Goal: Task Accomplishment & Management: Manage account settings

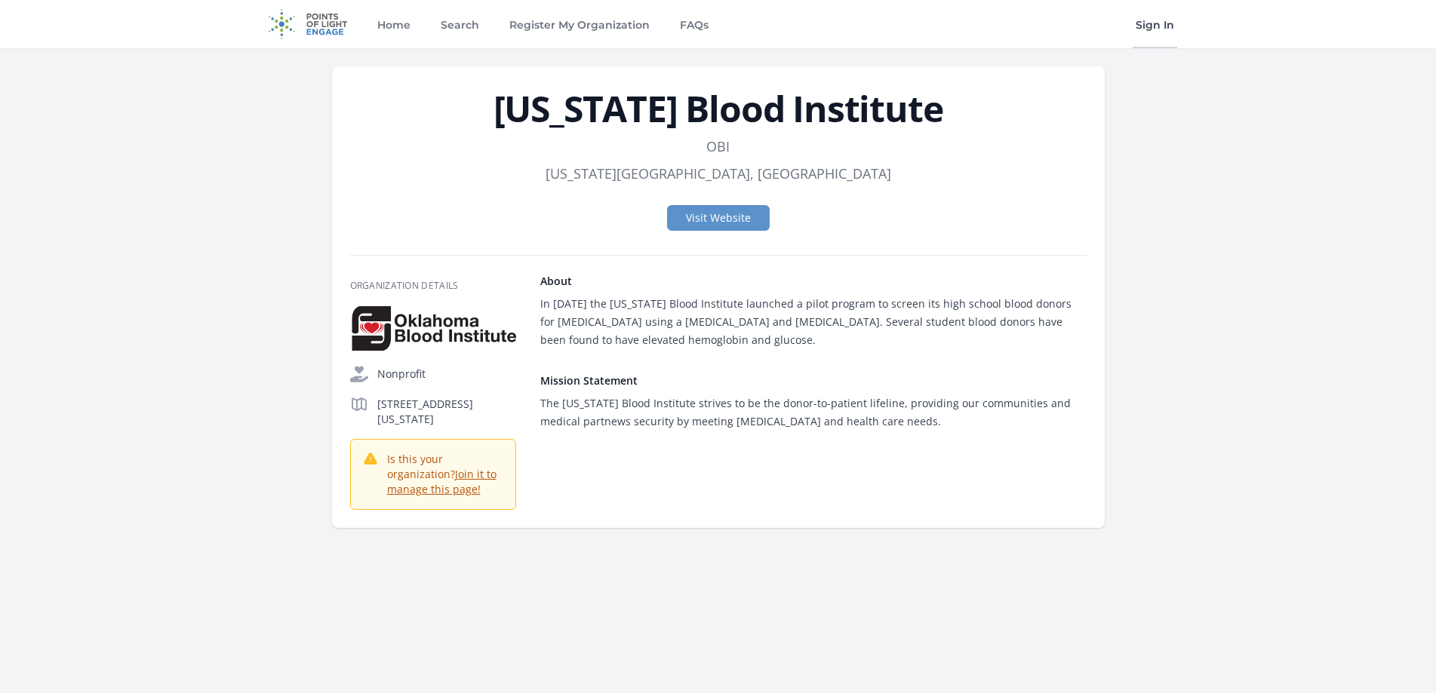
click at [1159, 29] on link "Sign In" at bounding box center [1155, 24] width 45 height 48
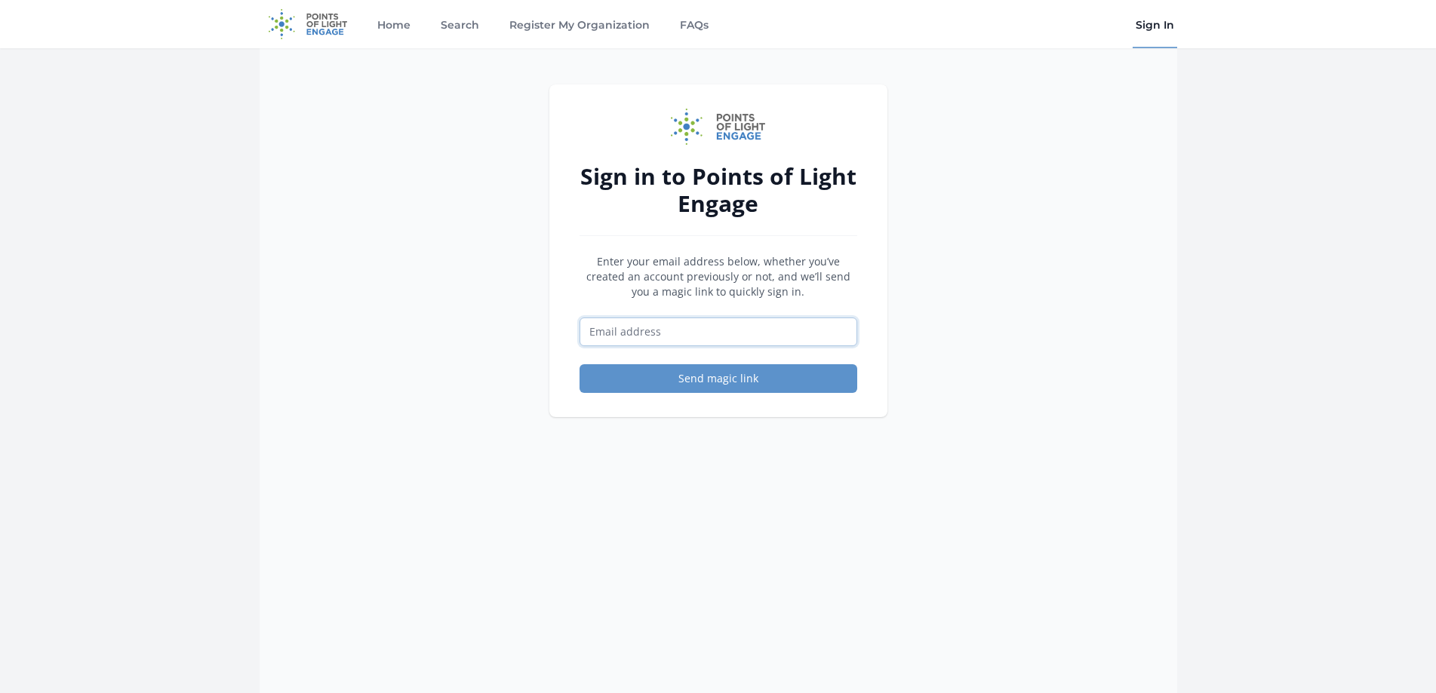
click at [634, 328] on input "Email address" at bounding box center [719, 332] width 278 height 29
click at [368, 146] on div "Sign in to Points of Light Engage Enter your email address below, whether you’v…" at bounding box center [719, 394] width 918 height 693
click at [758, 340] on input "Email address" at bounding box center [719, 332] width 278 height 29
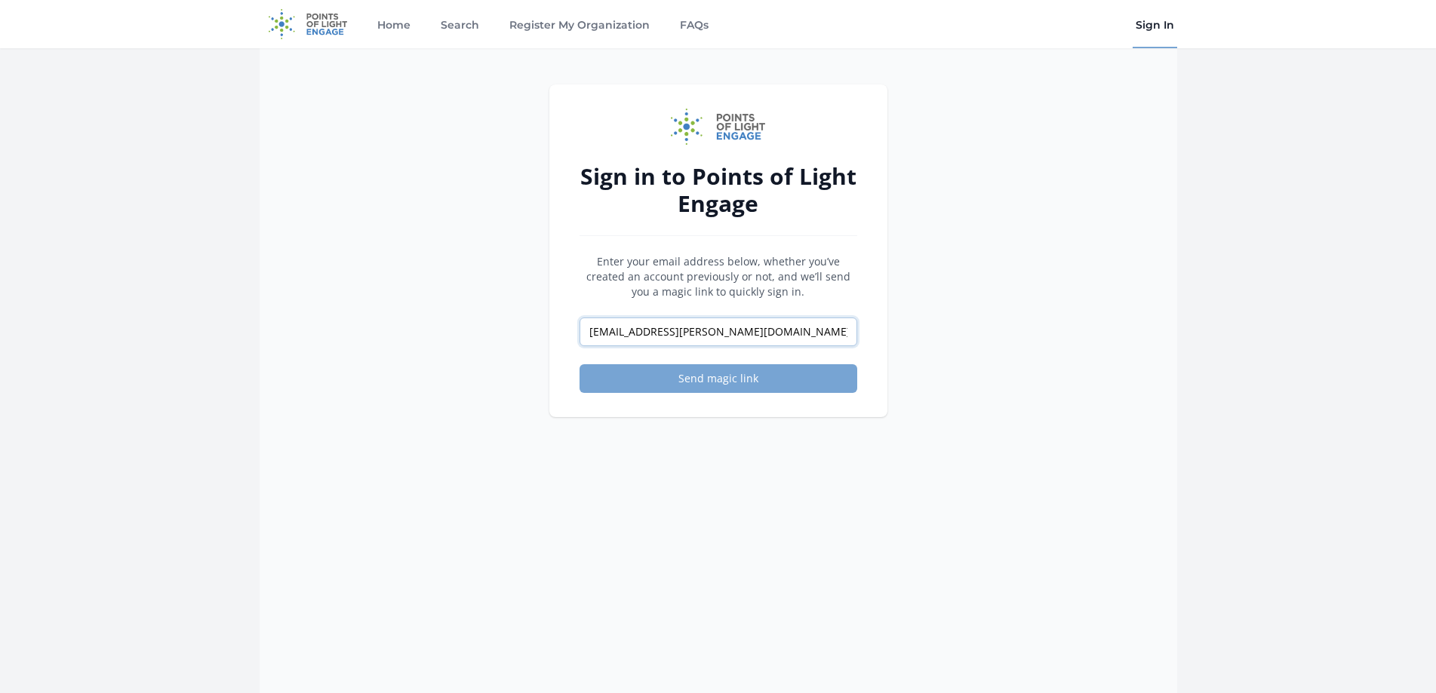
type input "[EMAIL_ADDRESS][PERSON_NAME][DOMAIN_NAME]"
click at [747, 369] on button "Send magic link" at bounding box center [719, 378] width 278 height 29
